Goal: Information Seeking & Learning: Learn about a topic

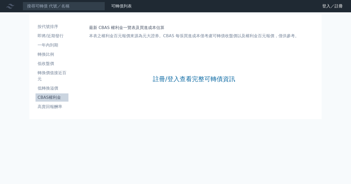
click at [165, 73] on div "註冊/登入查看完整可轉債資訊" at bounding box center [194, 79] width 82 height 68
click at [176, 74] on div "註冊/登入查看完整可轉債資訊" at bounding box center [194, 79] width 82 height 68
click at [175, 75] on div "註冊/登入查看完整可轉債資訊" at bounding box center [194, 79] width 82 height 68
click at [175, 75] on link "註冊/登入查看完整可轉債資訊" at bounding box center [194, 79] width 82 height 8
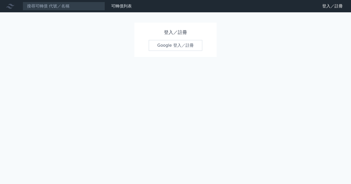
click at [172, 48] on link "Google 登入／註冊" at bounding box center [175, 45] width 53 height 11
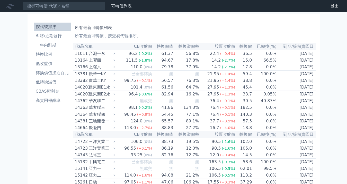
scroll to position [51, 0]
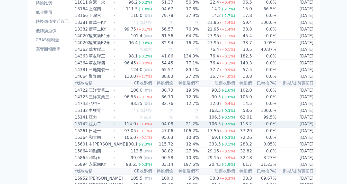
click at [87, 127] on div "15142" at bounding box center [81, 124] width 13 height 6
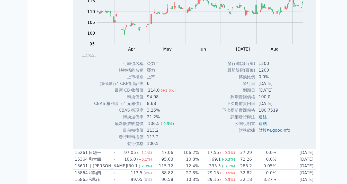
scroll to position [206, 0]
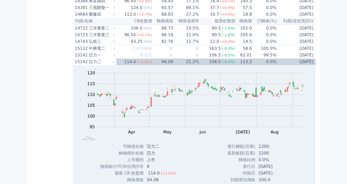
scroll to position [103, 0]
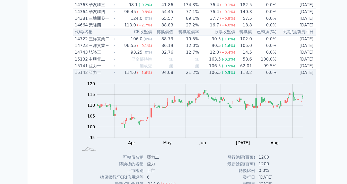
click at [303, 76] on td "2028-01-13" at bounding box center [296, 72] width 39 height 7
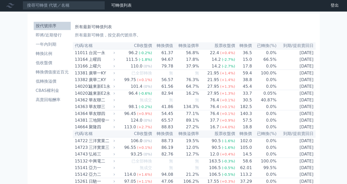
scroll to position [0, 0]
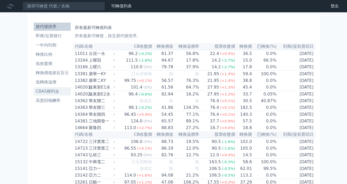
click at [36, 92] on li "CBAS權利金" at bounding box center [52, 91] width 37 height 6
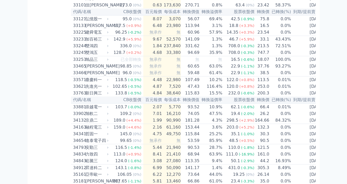
scroll to position [926, 0]
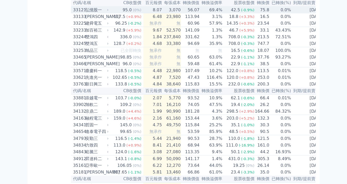
click at [96, 13] on div "弘憶股一" at bounding box center [96, 10] width 22 height 6
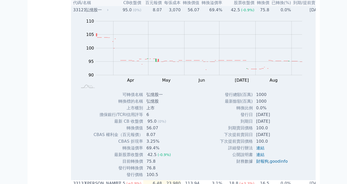
click at [96, 13] on div "弘憶股一" at bounding box center [96, 10] width 22 height 6
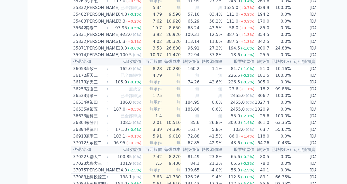
scroll to position [1157, 0]
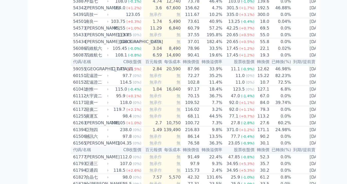
scroll to position [1775, 0]
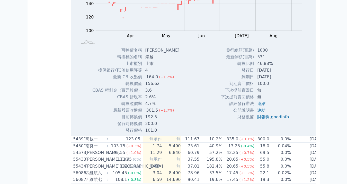
scroll to position [1800, 0]
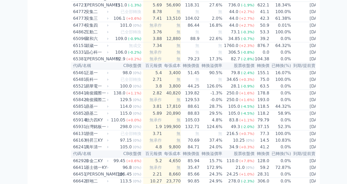
scroll to position [2212, 0]
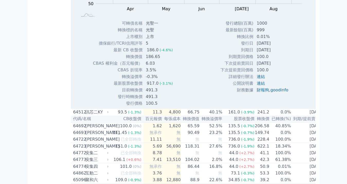
scroll to position [2263, 0]
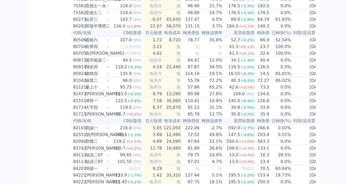
scroll to position [2598, 0]
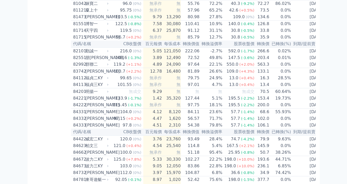
scroll to position [2675, 0]
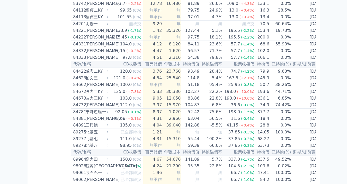
scroll to position [2726, 0]
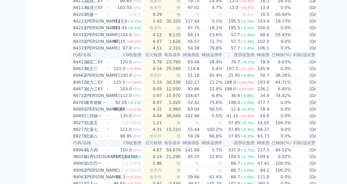
scroll to position [2752, 0]
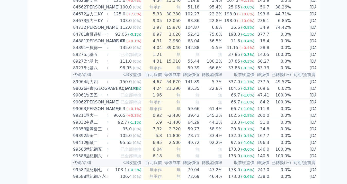
scroll to position [2803, 0]
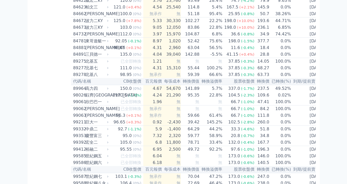
scroll to position [2958, 0]
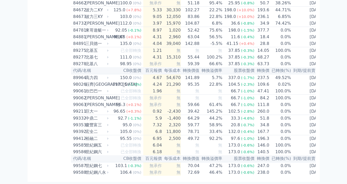
scroll to position [2983, 0]
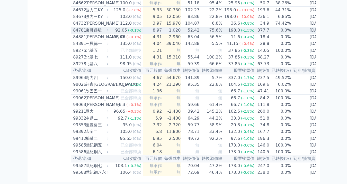
click at [89, 33] on div "東哥遊艇一" at bounding box center [96, 30] width 22 height 6
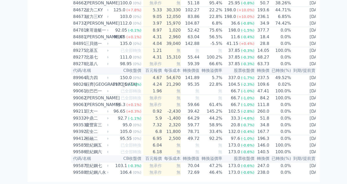
scroll to position [3359, 0]
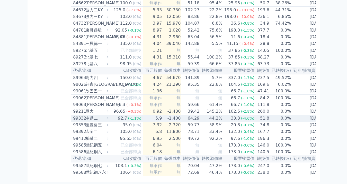
click at [97, 115] on div "中鼎二" at bounding box center [96, 118] width 22 height 6
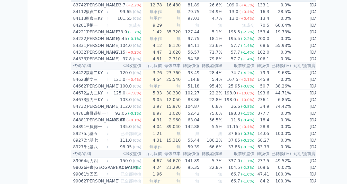
scroll to position [2999, 0]
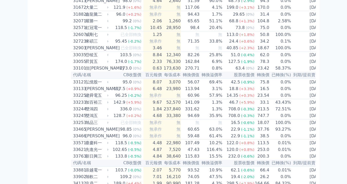
scroll to position [804, 0]
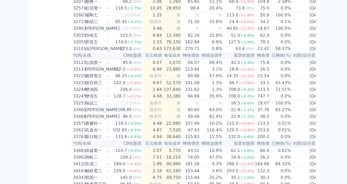
scroll to position [881, 0]
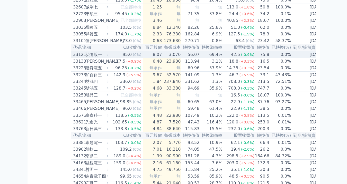
click at [90, 58] on div "弘憶股一" at bounding box center [96, 55] width 22 height 6
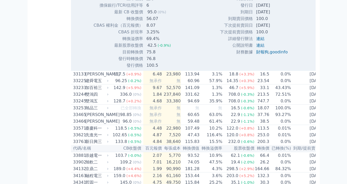
scroll to position [1113, 0]
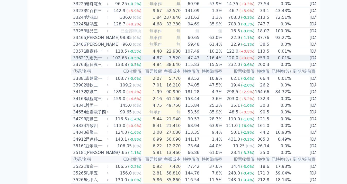
click at [78, 61] on div "33621" at bounding box center [78, 58] width 11 height 6
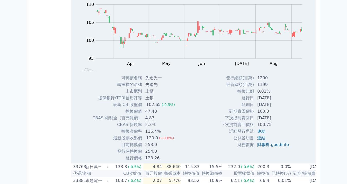
scroll to position [1190, 0]
